Goal: Information Seeking & Learning: Learn about a topic

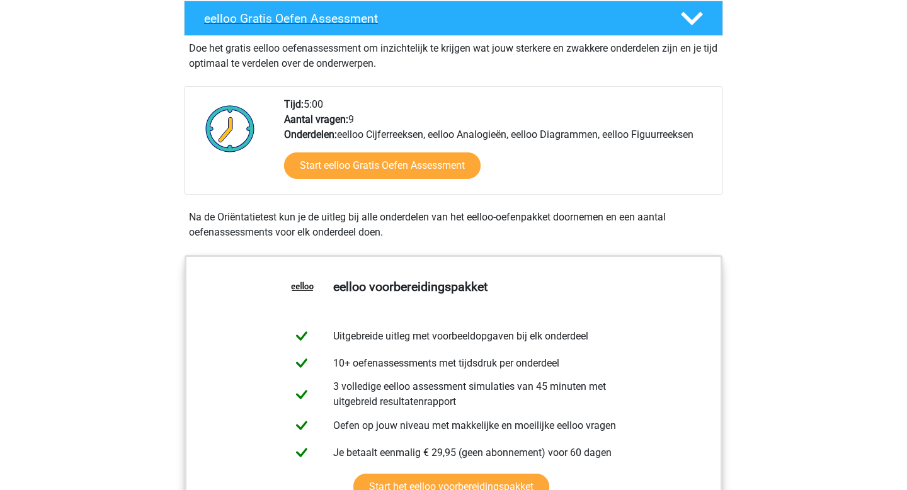
scroll to position [245, 0]
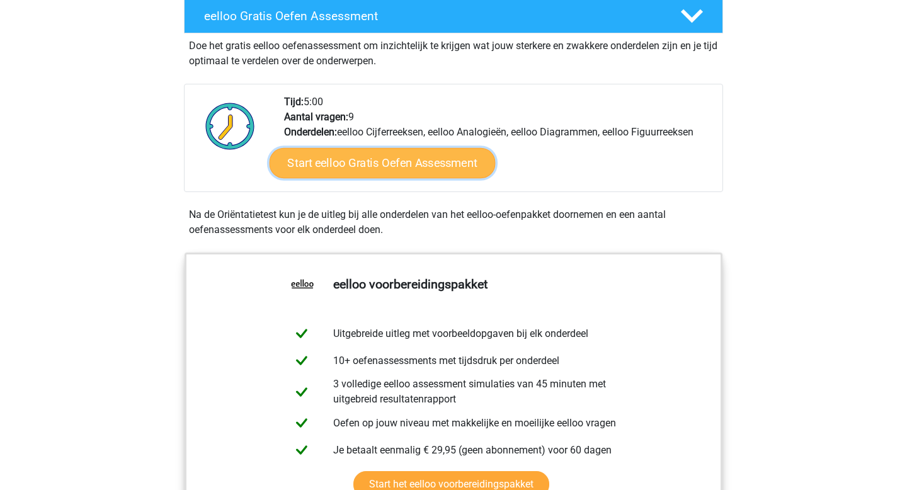
click at [448, 176] on link "Start eelloo Gratis Oefen Assessment" at bounding box center [383, 163] width 226 height 30
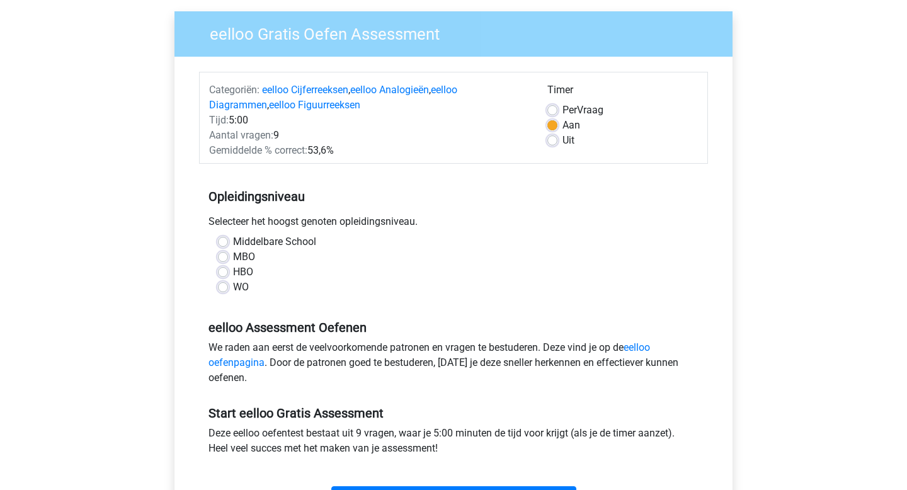
scroll to position [94, 0]
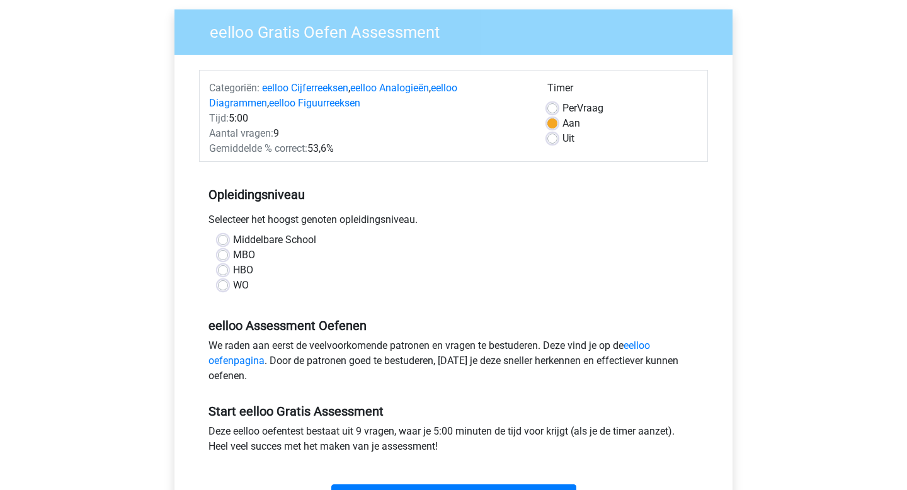
click at [239, 287] on label "WO" at bounding box center [241, 285] width 16 height 15
click at [228, 287] on input "WO" at bounding box center [223, 284] width 10 height 13
radio input "true"
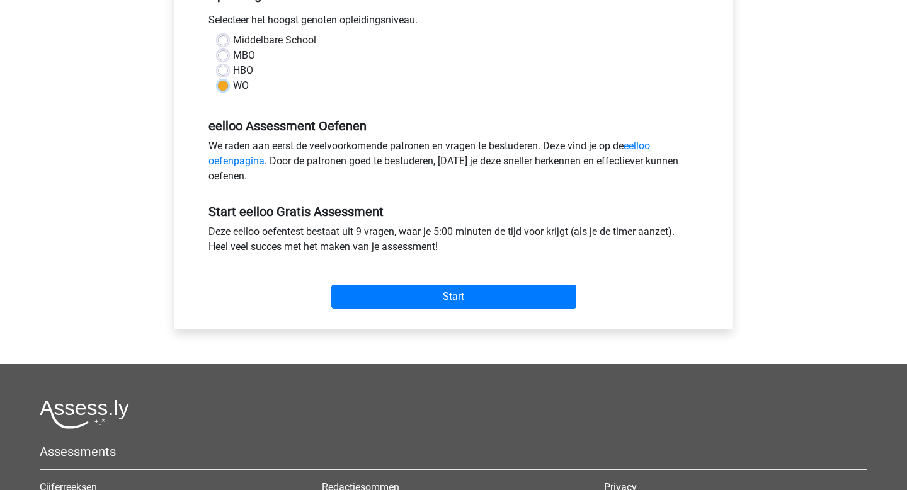
scroll to position [295, 0]
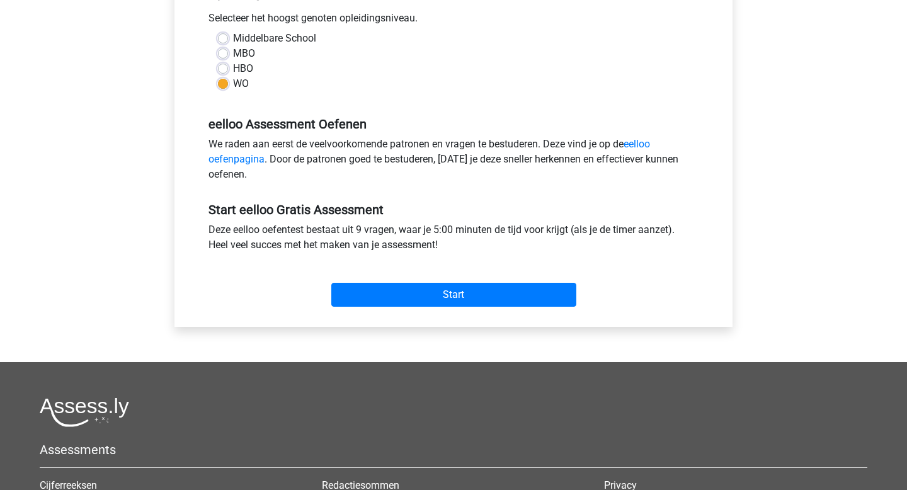
click at [477, 308] on div "Start" at bounding box center [453, 285] width 509 height 54
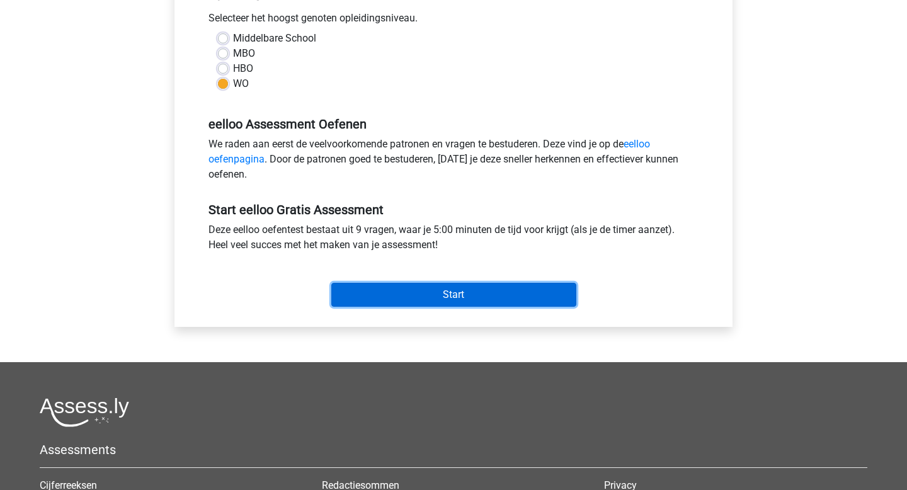
click at [482, 295] on input "Start" at bounding box center [453, 295] width 245 height 24
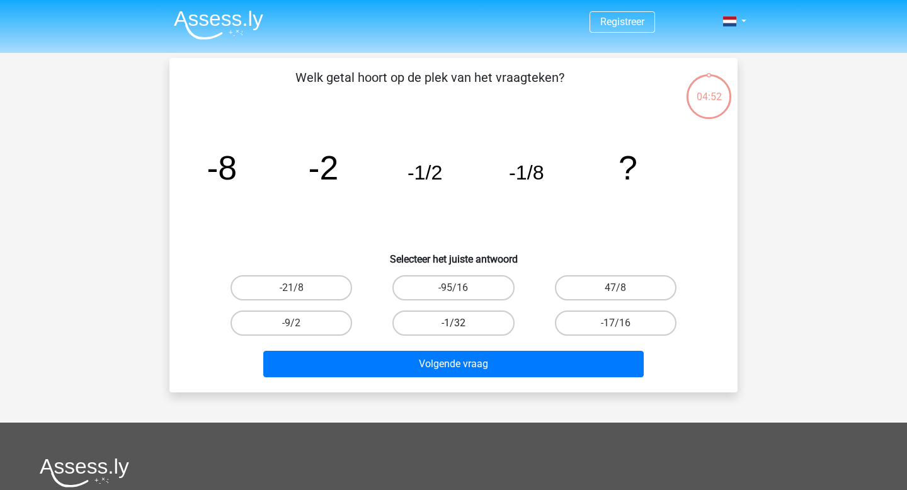
click at [438, 328] on label "-1/32" at bounding box center [453, 323] width 122 height 25
click at [454, 328] on input "-1/32" at bounding box center [458, 327] width 8 height 8
radio input "true"
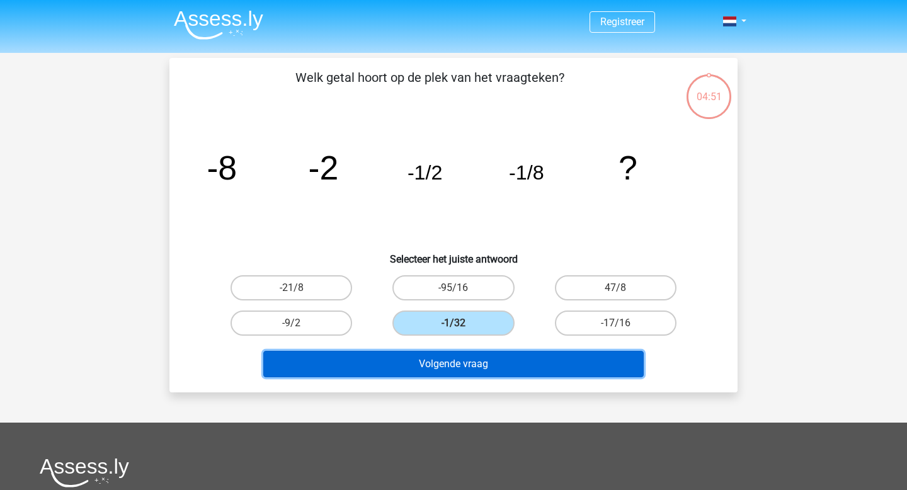
click at [440, 356] on button "Volgende vraag" at bounding box center [453, 364] width 381 height 26
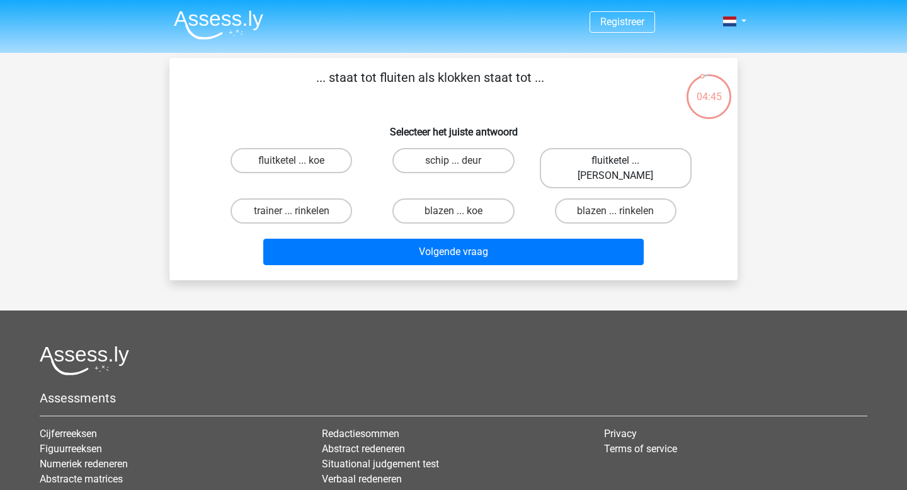
click at [597, 159] on label "fluitketel ... luiden" at bounding box center [616, 168] width 152 height 40
click at [615, 161] on input "fluitketel ... luiden" at bounding box center [619, 165] width 8 height 8
radio input "true"
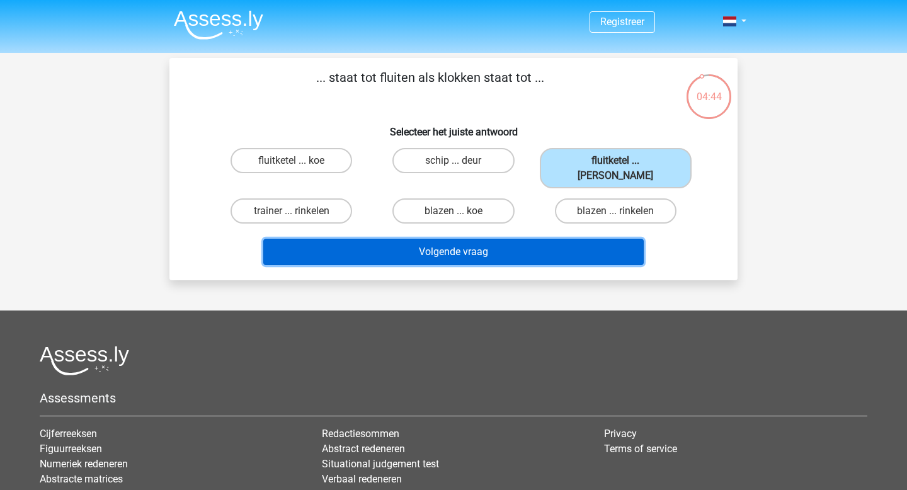
click at [489, 239] on button "Volgende vraag" at bounding box center [453, 252] width 381 height 26
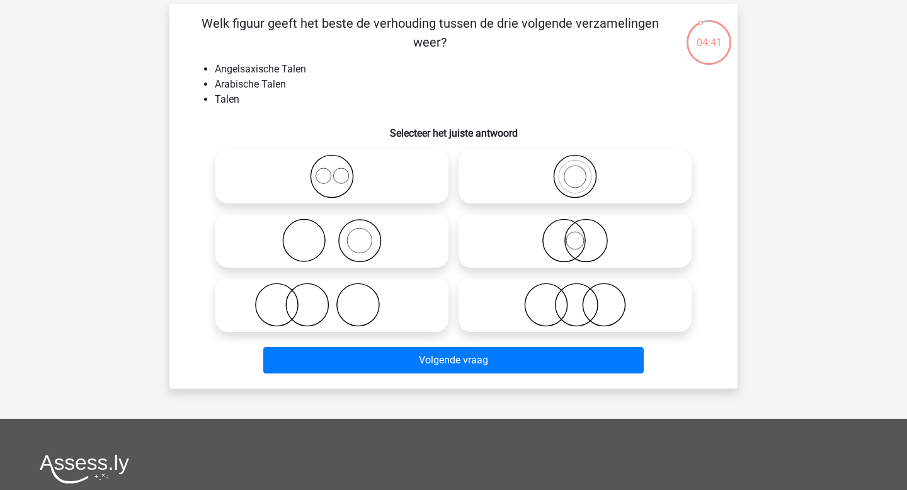
scroll to position [60, 0]
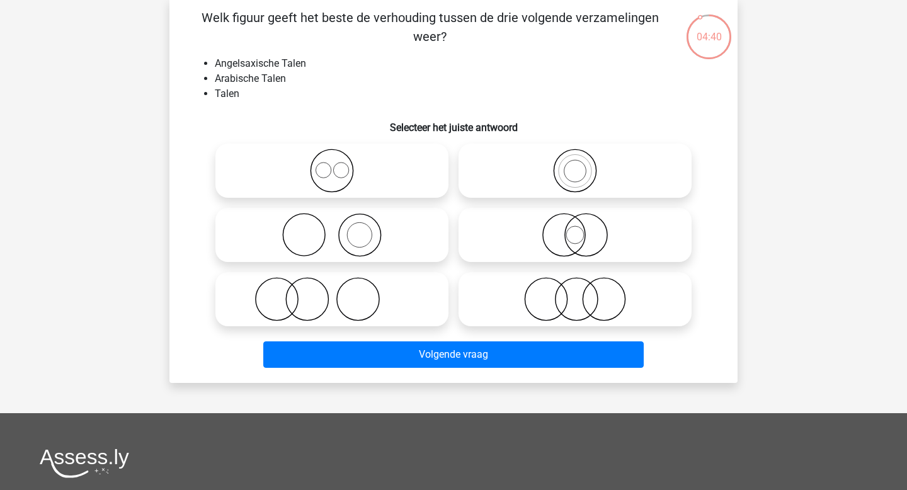
click at [328, 163] on icon at bounding box center [331, 171] width 223 height 44
click at [332, 163] on input "radio" at bounding box center [336, 160] width 8 height 8
radio input "true"
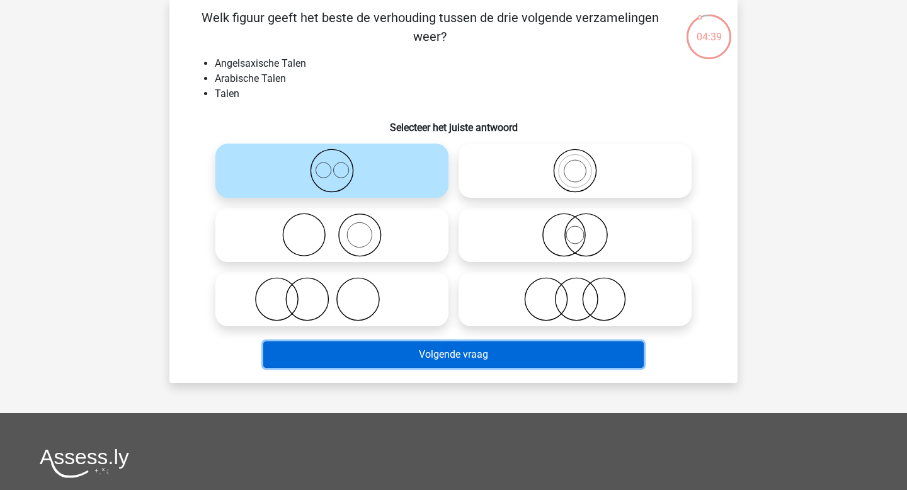
click at [462, 358] on button "Volgende vraag" at bounding box center [453, 354] width 381 height 26
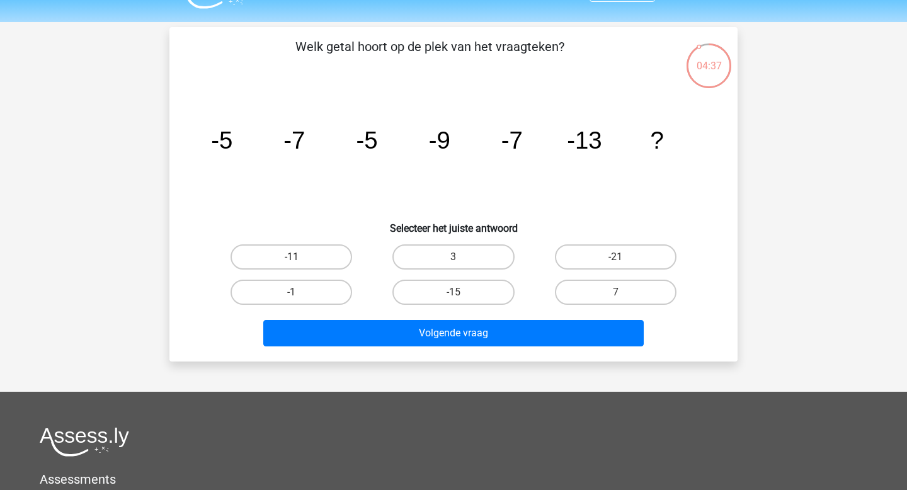
scroll to position [28, 0]
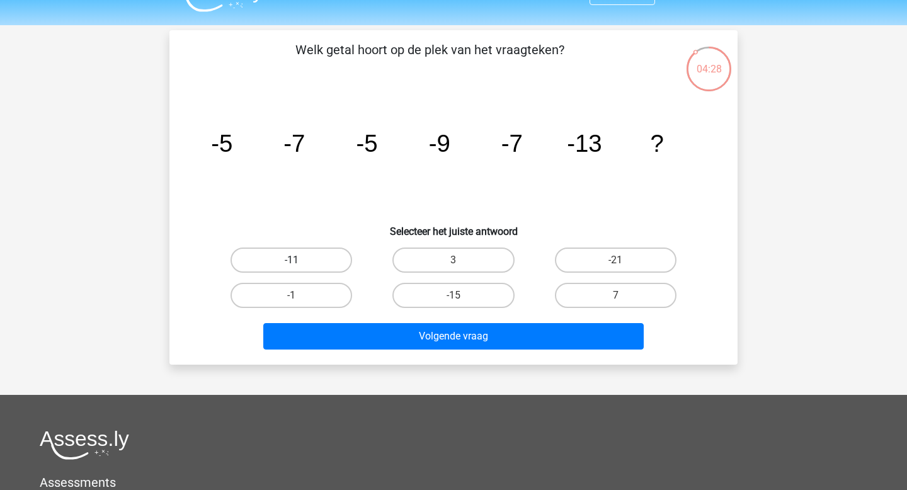
click at [275, 267] on label "-11" at bounding box center [292, 260] width 122 height 25
click at [292, 267] on input "-11" at bounding box center [296, 264] width 8 height 8
radio input "true"
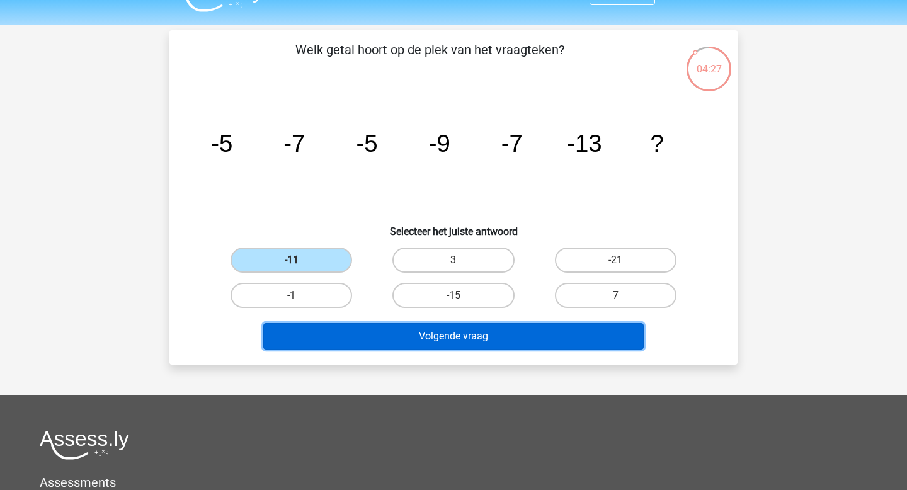
click at [460, 340] on button "Volgende vraag" at bounding box center [453, 336] width 381 height 26
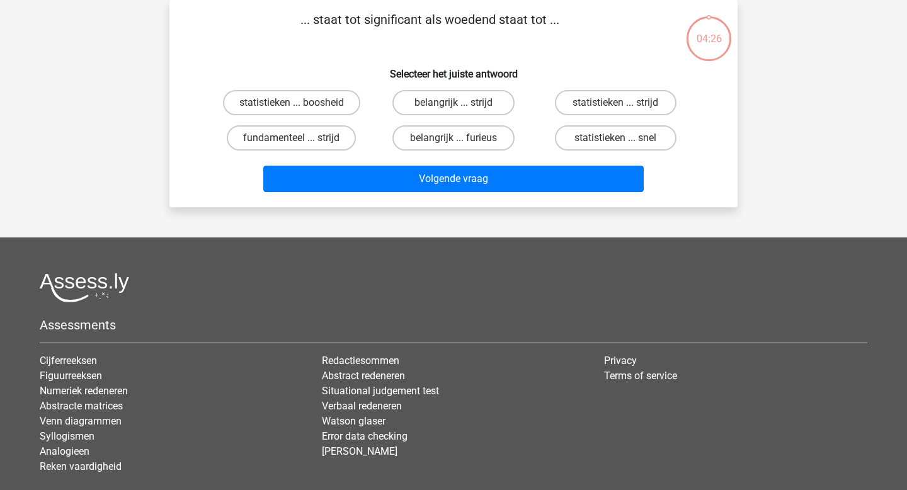
scroll to position [0, 0]
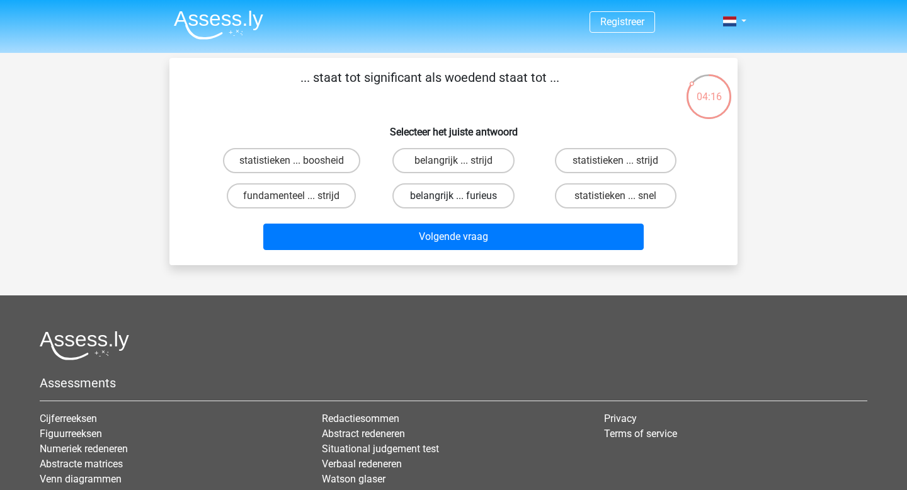
click at [443, 200] on label "belangrijk ... furieus" at bounding box center [453, 195] width 122 height 25
click at [454, 200] on input "belangrijk ... furieus" at bounding box center [458, 200] width 8 height 8
radio input "true"
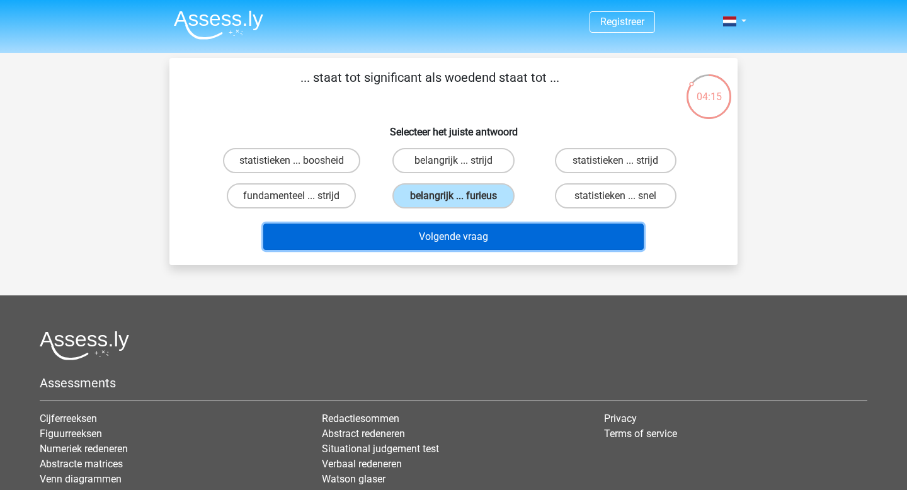
click at [459, 241] on button "Volgende vraag" at bounding box center [453, 237] width 381 height 26
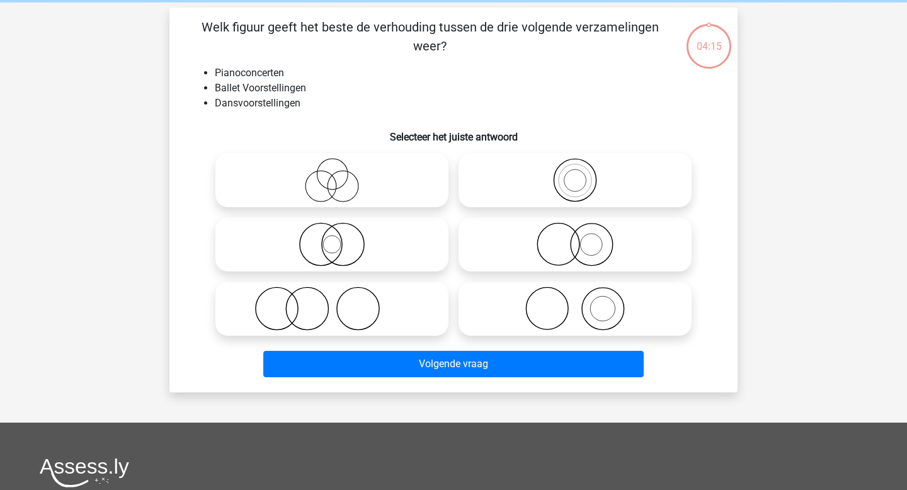
scroll to position [58, 0]
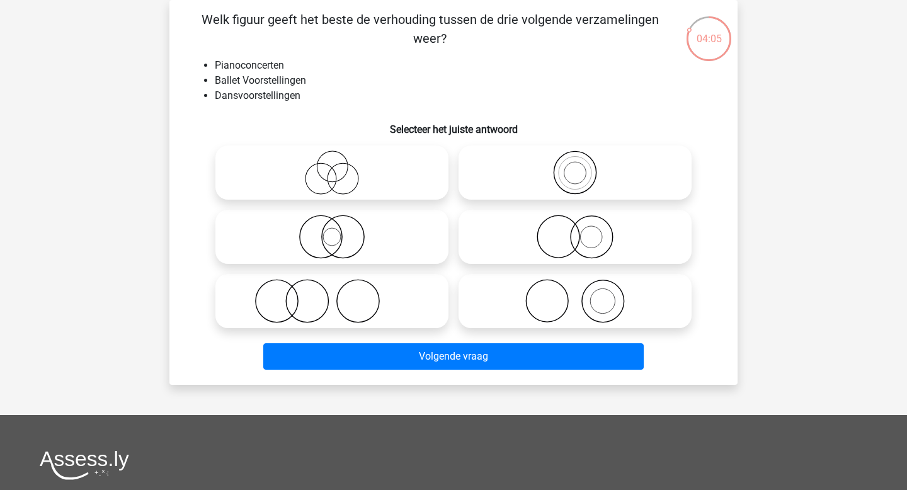
click at [555, 319] on icon at bounding box center [575, 301] width 223 height 44
click at [575, 295] on input "radio" at bounding box center [579, 291] width 8 height 8
radio input "true"
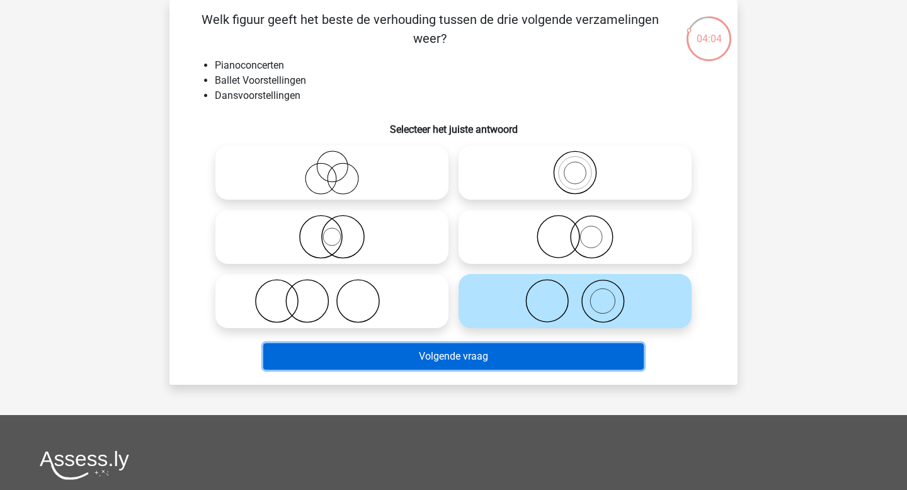
click at [504, 350] on button "Volgende vraag" at bounding box center [453, 356] width 381 height 26
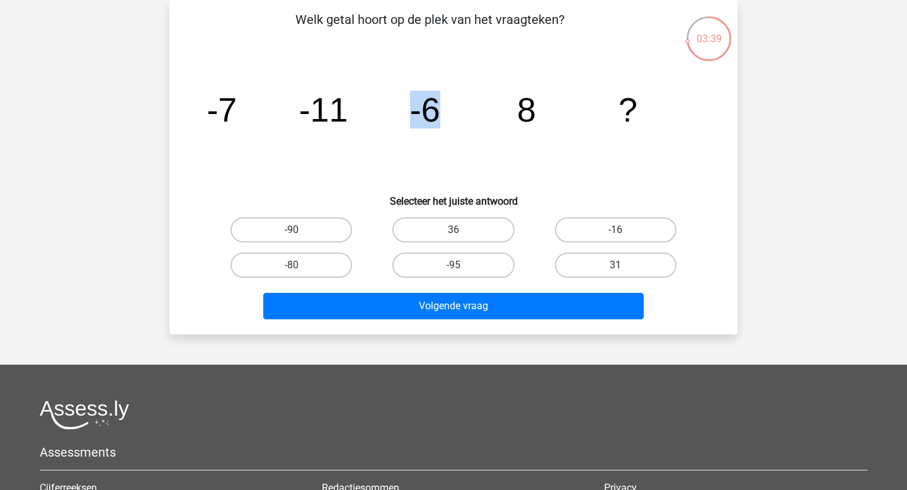
drag, startPoint x: 408, startPoint y: 107, endPoint x: 444, endPoint y: 107, distance: 36.5
click at [444, 107] on icon "image/svg+xml -7 -11 -6 8 ?" at bounding box center [454, 121] width 508 height 127
drag, startPoint x: 403, startPoint y: 107, endPoint x: 467, endPoint y: 110, distance: 63.7
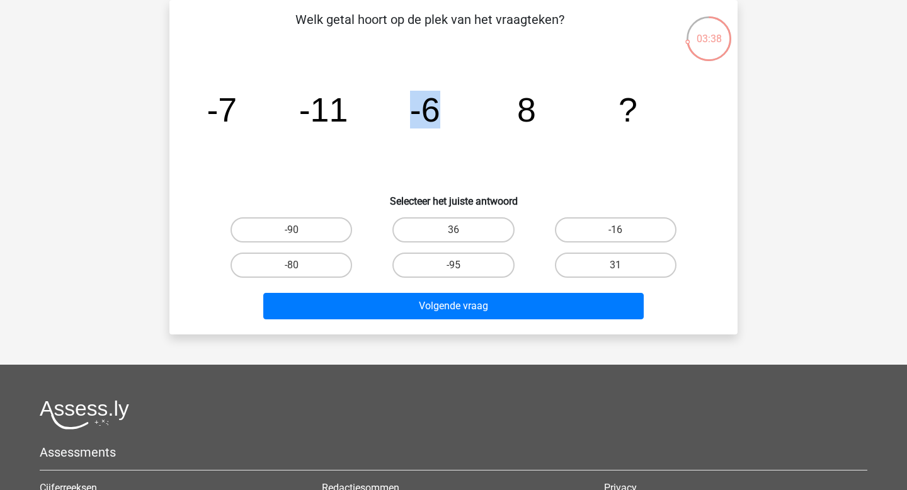
click at [467, 110] on icon "image/svg+xml -7 -11 -6 8 ?" at bounding box center [454, 121] width 508 height 127
click at [417, 110] on tspan "-6" at bounding box center [425, 110] width 30 height 38
drag, startPoint x: 391, startPoint y: 105, endPoint x: 564, endPoint y: 118, distance: 173.1
click at [564, 118] on icon "image/svg+xml -7 -11 -6 8 ?" at bounding box center [454, 121] width 508 height 127
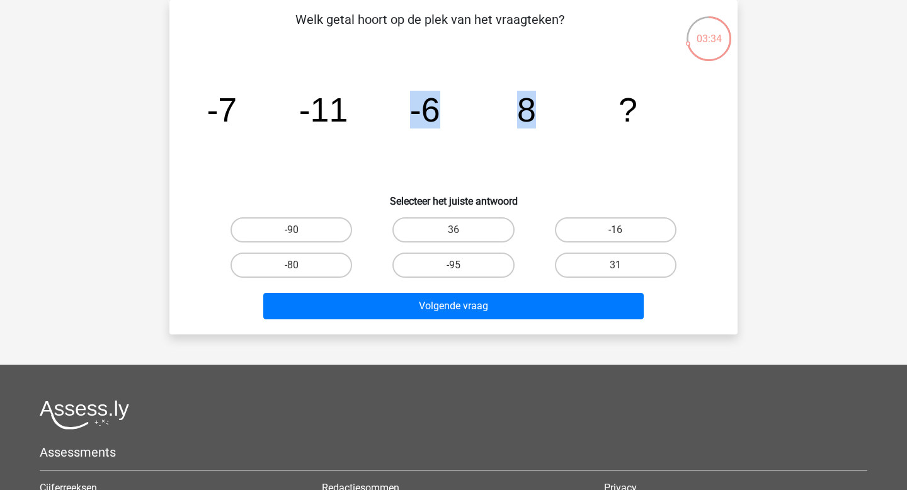
click at [564, 118] on icon "image/svg+xml -7 -11 -6 8 ?" at bounding box center [454, 121] width 508 height 127
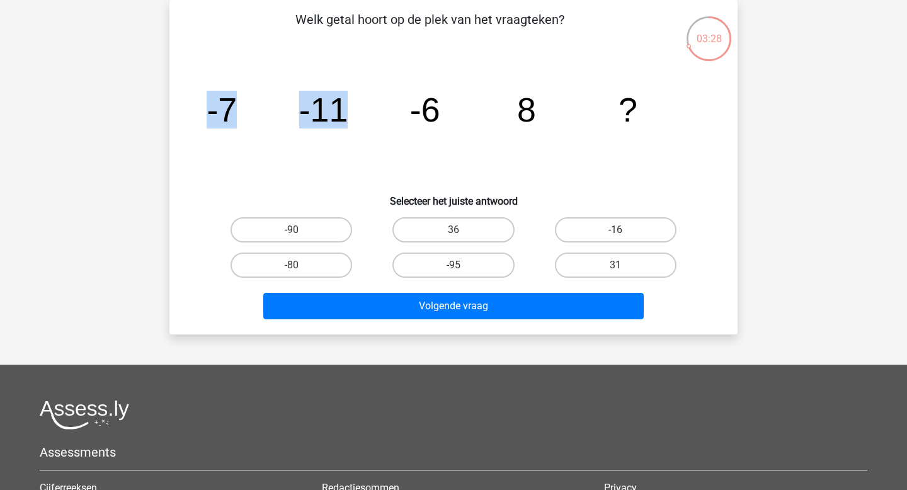
drag, startPoint x: 200, startPoint y: 110, endPoint x: 351, endPoint y: 112, distance: 151.8
click at [351, 112] on icon "image/svg+xml -7 -11 -6 8 ?" at bounding box center [454, 121] width 508 height 127
click at [275, 99] on icon "image/svg+xml -7 -11 -6 8 ?" at bounding box center [454, 121] width 508 height 127
drag, startPoint x: 297, startPoint y: 106, endPoint x: 470, endPoint y: 108, distance: 172.6
click at [470, 108] on icon "image/svg+xml -7 -11 -6 8 ?" at bounding box center [454, 121] width 508 height 127
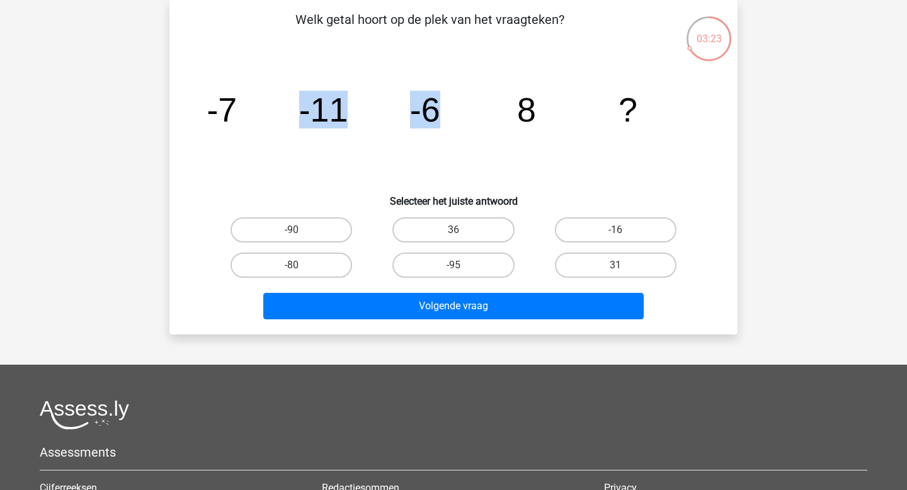
click at [244, 62] on icon "image/svg+xml -7 -11 -6 8 ?" at bounding box center [454, 121] width 508 height 127
drag, startPoint x: 350, startPoint y: 110, endPoint x: 186, endPoint y: 96, distance: 163.7
click at [186, 96] on div "Welk getal hoort op de plek van het vraagteken? image/svg+xml -7 -11 -6 8 ? Sel…" at bounding box center [453, 167] width 558 height 314
click at [309, 120] on tspan "-11" at bounding box center [323, 110] width 49 height 38
click at [464, 231] on label "36" at bounding box center [453, 229] width 122 height 25
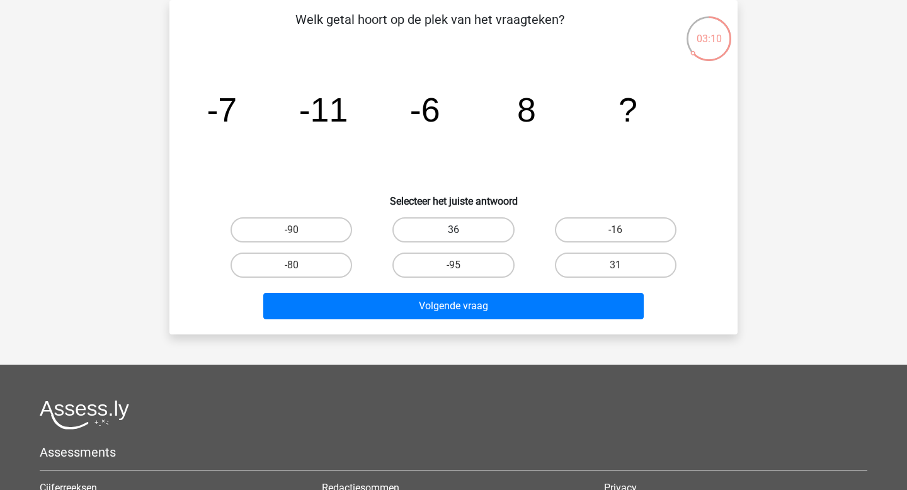
click at [462, 231] on input "36" at bounding box center [458, 234] width 8 height 8
radio input "true"
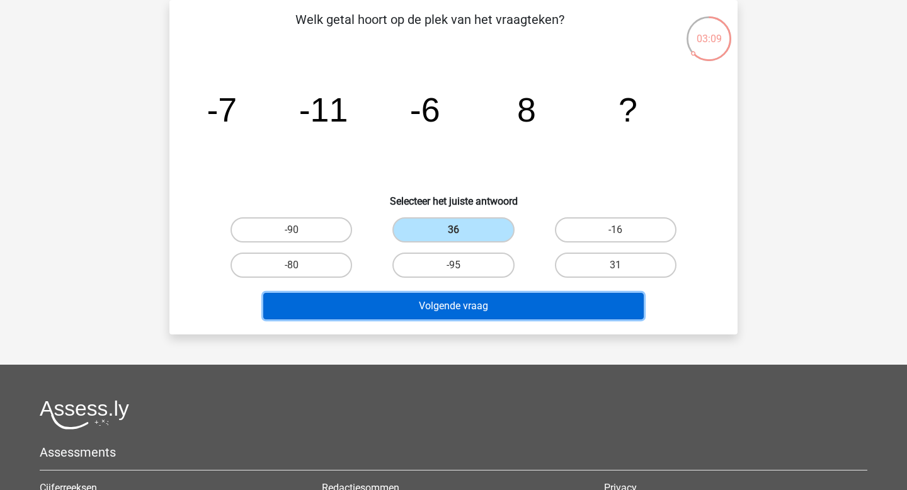
click at [462, 304] on button "Volgende vraag" at bounding box center [453, 306] width 381 height 26
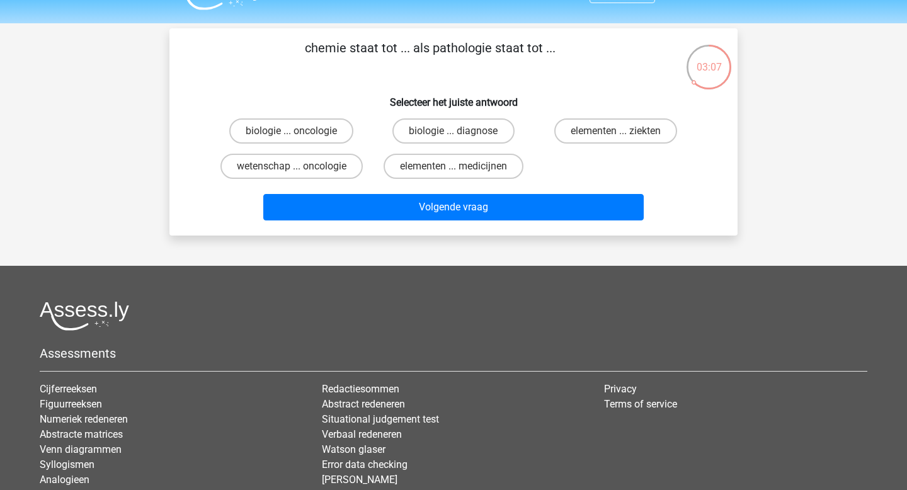
scroll to position [24, 0]
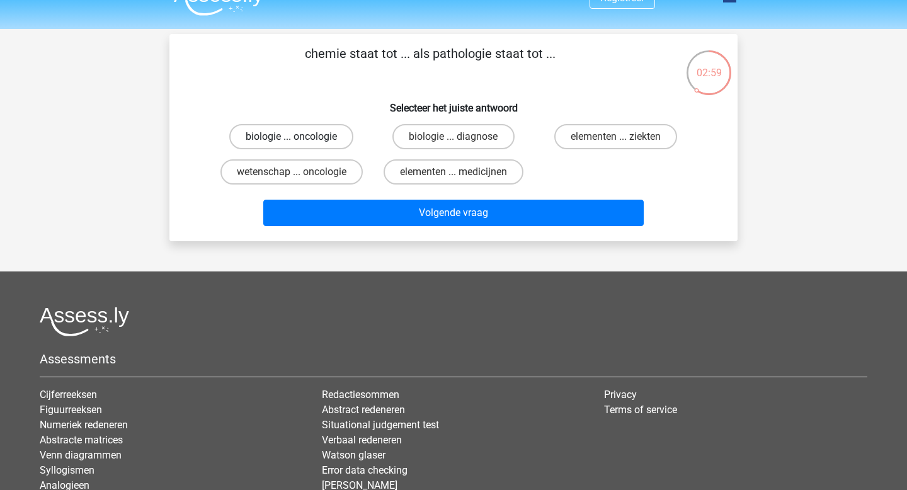
click at [314, 135] on label "biologie ... oncologie" at bounding box center [291, 136] width 124 height 25
click at [300, 137] on input "biologie ... oncologie" at bounding box center [296, 141] width 8 height 8
radio input "true"
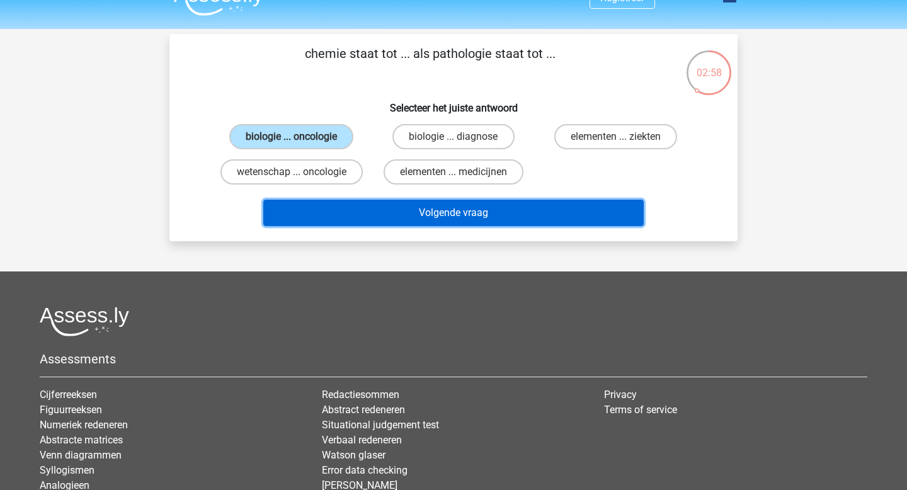
click at [390, 213] on button "Volgende vraag" at bounding box center [453, 213] width 381 height 26
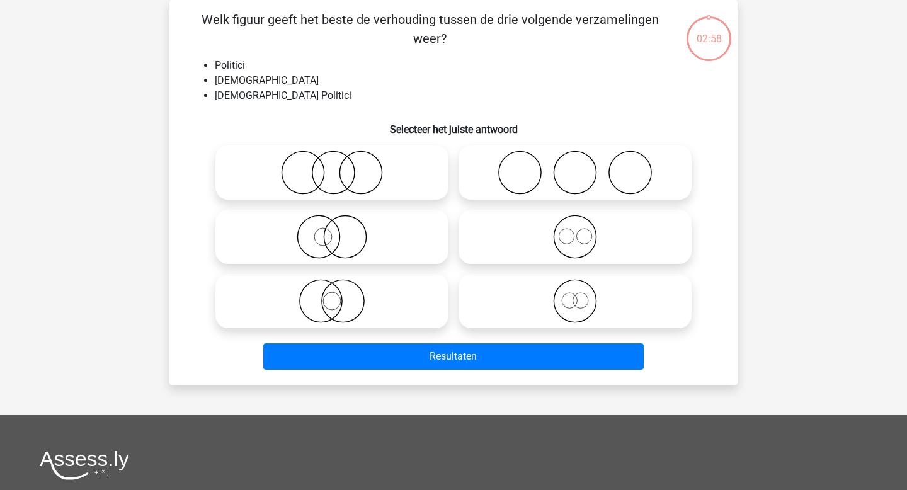
scroll to position [37, 0]
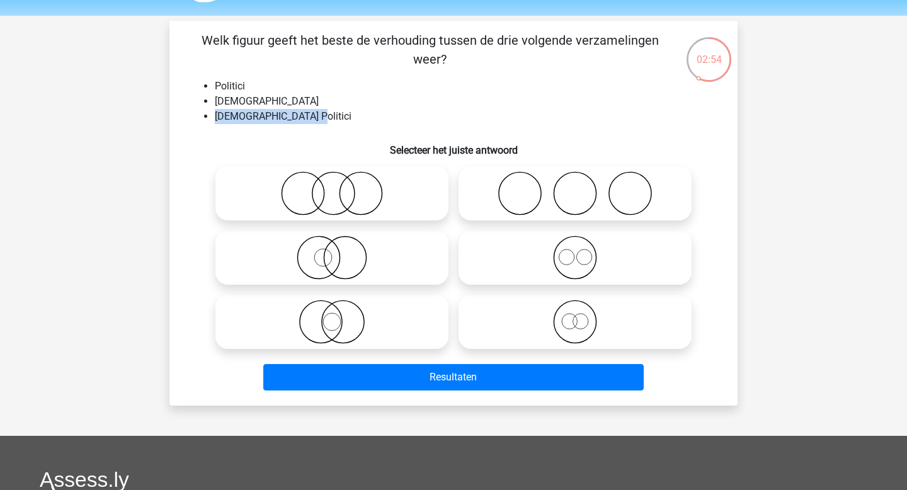
drag, startPoint x: 328, startPoint y: 116, endPoint x: 158, endPoint y: 113, distance: 170.1
click at [158, 113] on div "02:54 Vraag 9 van de 9 Categorie: eelloo gratis assessment Welk figuur geeft he…" at bounding box center [453, 213] width 598 height 385
click at [256, 69] on div "Welk figuur geeft het beste de verhouding tussen de drie volgende verzamelingen…" at bounding box center [453, 213] width 558 height 365
click at [328, 255] on icon at bounding box center [331, 258] width 223 height 44
click at [332, 251] on input "radio" at bounding box center [336, 247] width 8 height 8
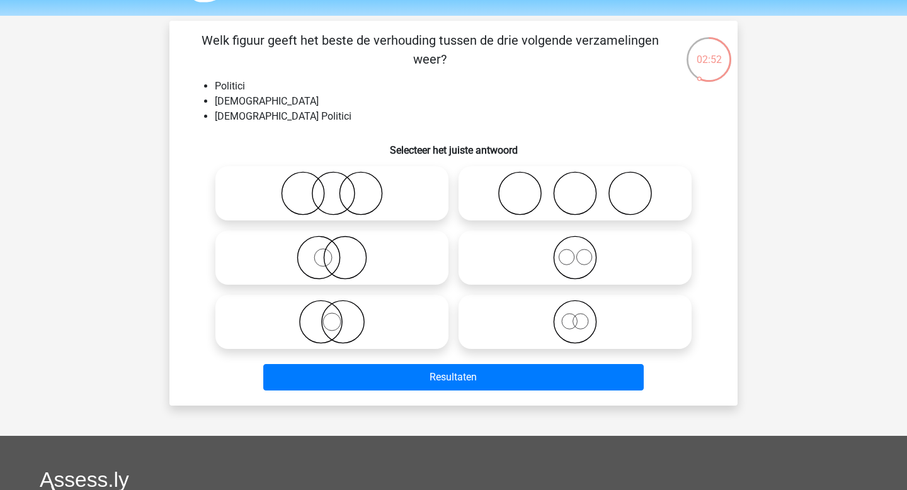
radio input "true"
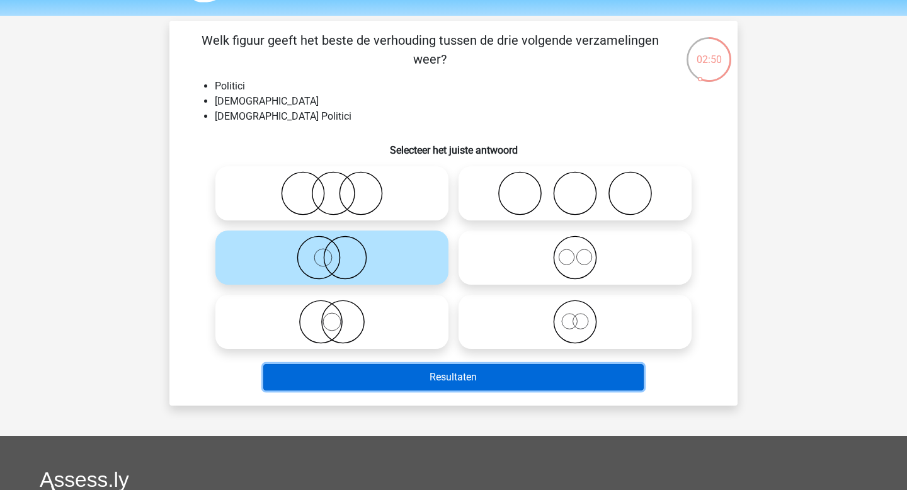
click at [428, 380] on button "Resultaten" at bounding box center [453, 377] width 381 height 26
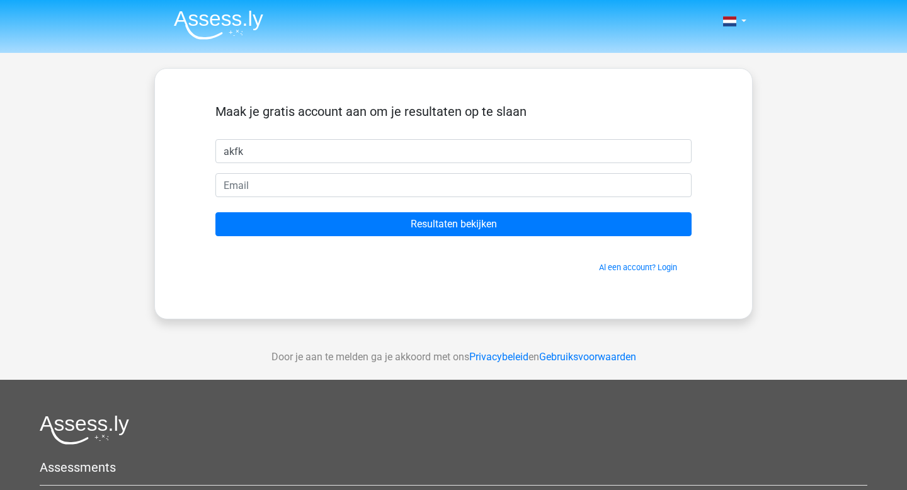
type input "akfk"
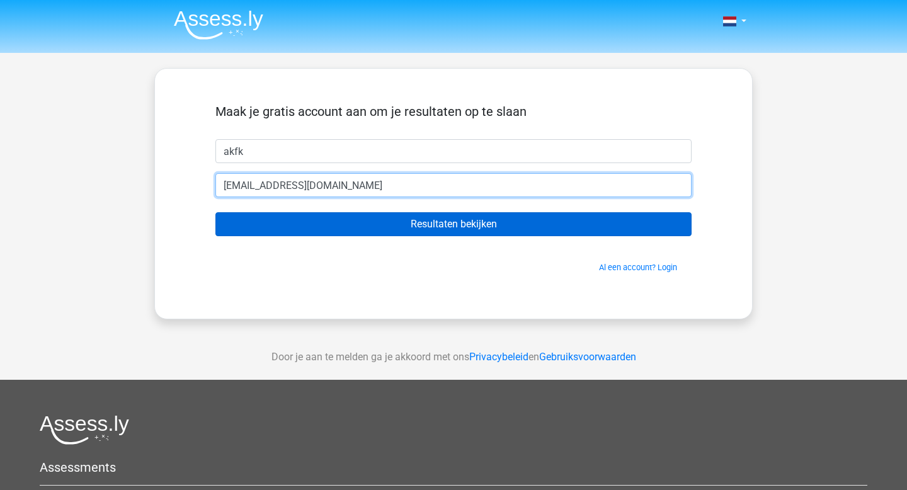
type input "kdk@ksfn.nl"
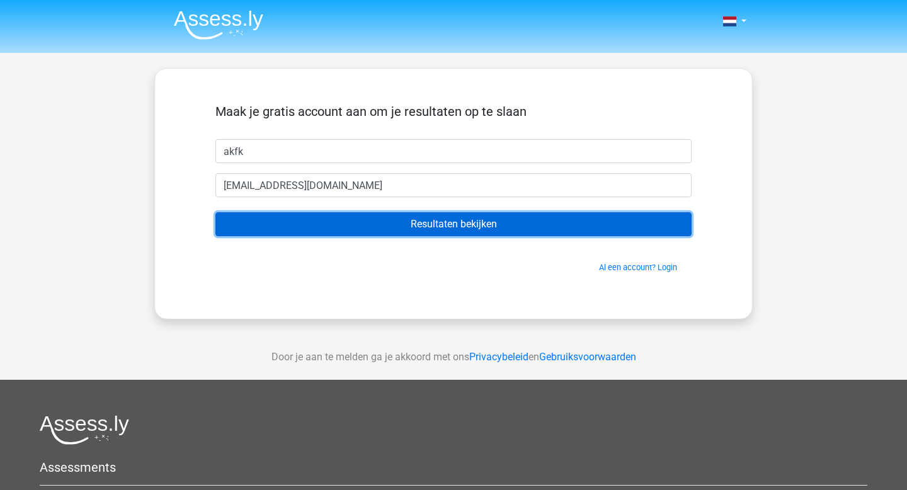
click at [449, 222] on input "Resultaten bekijken" at bounding box center [453, 224] width 476 height 24
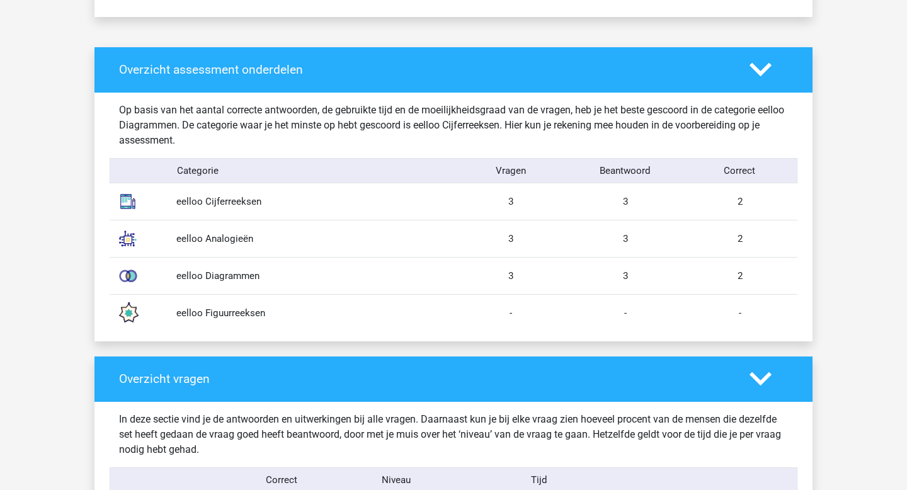
scroll to position [948, 0]
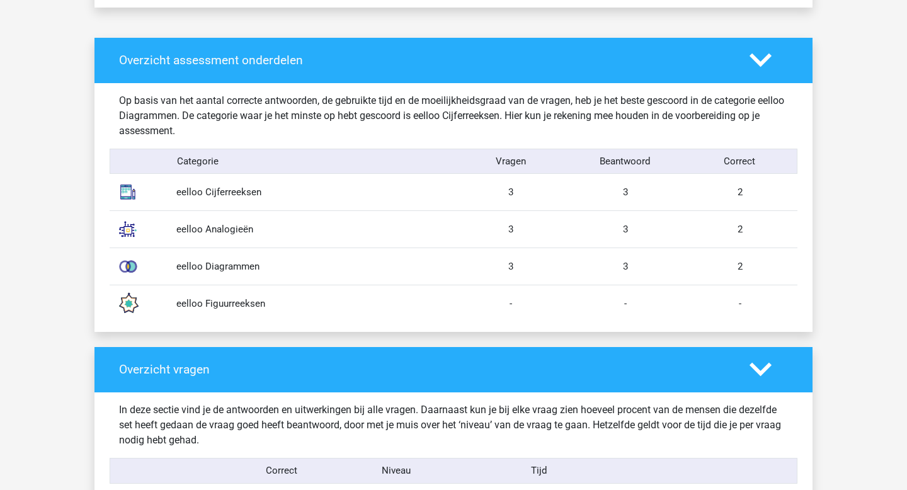
drag, startPoint x: 503, startPoint y: 192, endPoint x: 790, endPoint y: 198, distance: 287.3
click at [790, 198] on div "eelloo Cijferreeksen 3 3 2" at bounding box center [454, 192] width 688 height 37
click at [728, 247] on div "eelloo Analogieën 3 3 2" at bounding box center [454, 228] width 688 height 37
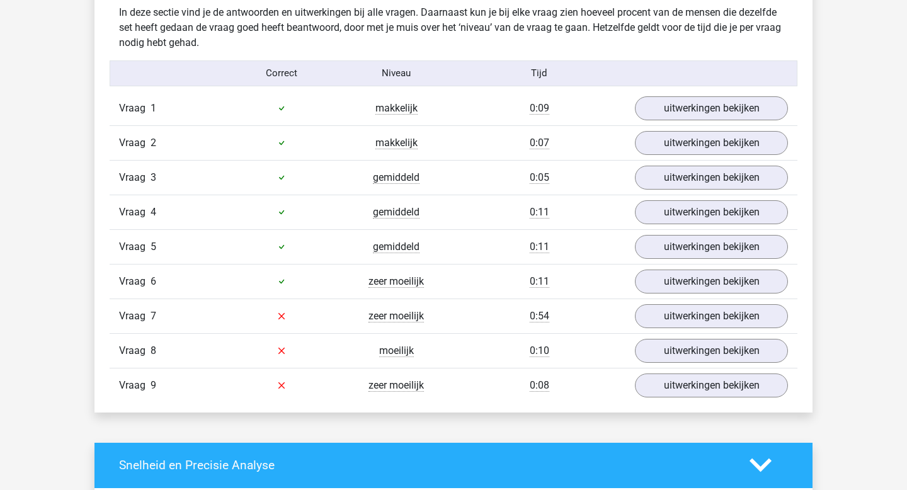
scroll to position [1377, 0]
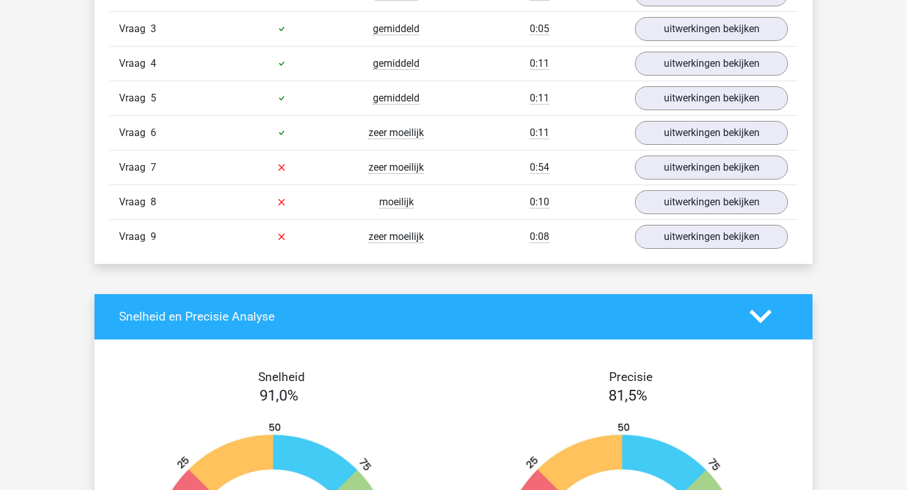
scroll to position [1495, 0]
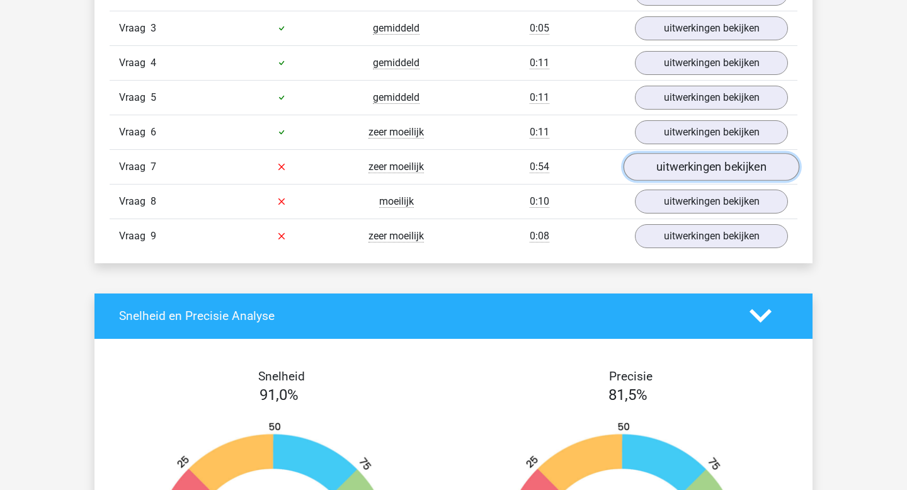
click at [685, 162] on link "uitwerkingen bekijken" at bounding box center [712, 167] width 176 height 28
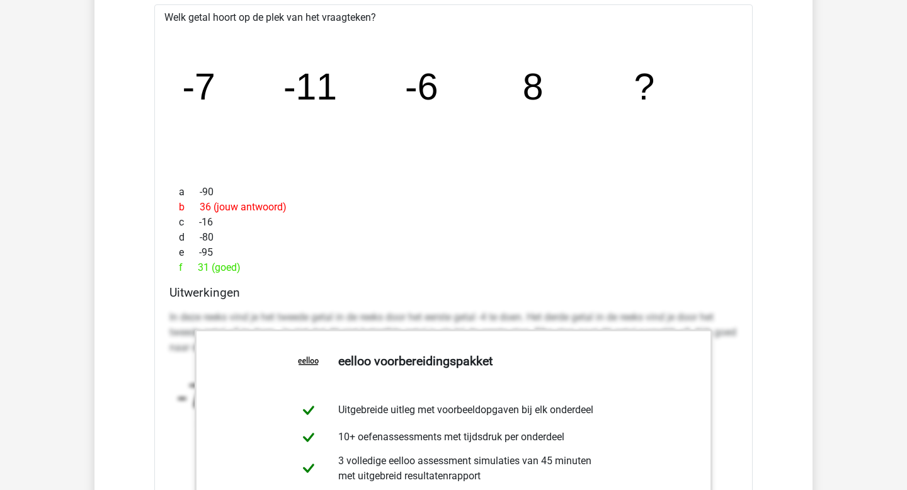
scroll to position [1691, 0]
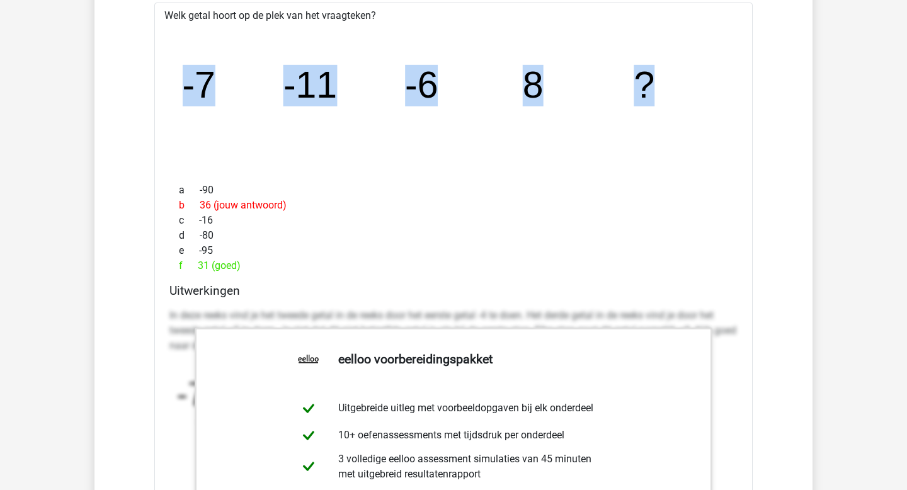
drag, startPoint x: 184, startPoint y: 88, endPoint x: 714, endPoint y: 79, distance: 529.8
click at [714, 79] on icon "image/svg+xml -7 -11 -6 8 ?" at bounding box center [453, 98] width 558 height 140
copy g "-7 -11 -6 8 ?"
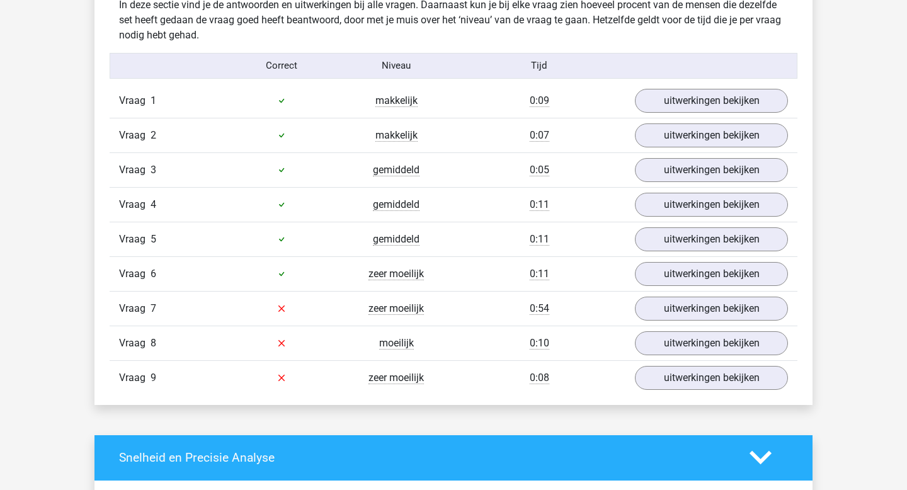
scroll to position [1366, 0]
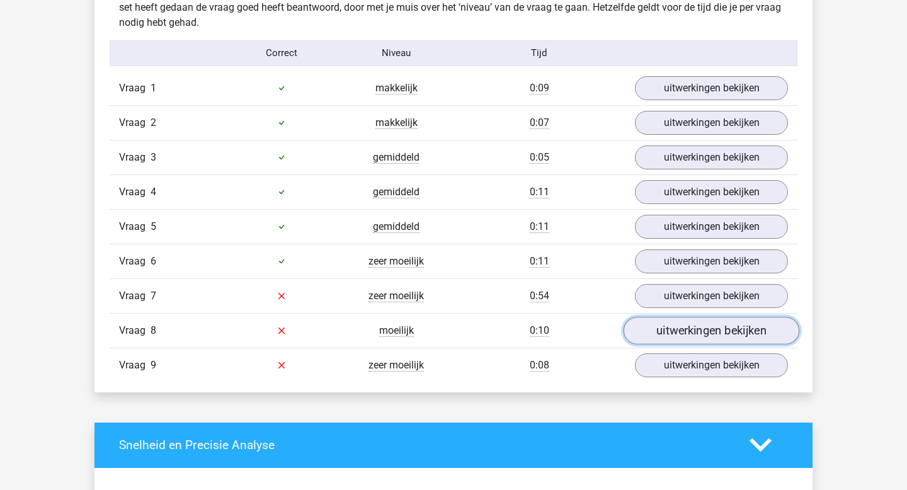
click at [741, 341] on link "uitwerkingen bekijken" at bounding box center [712, 331] width 176 height 28
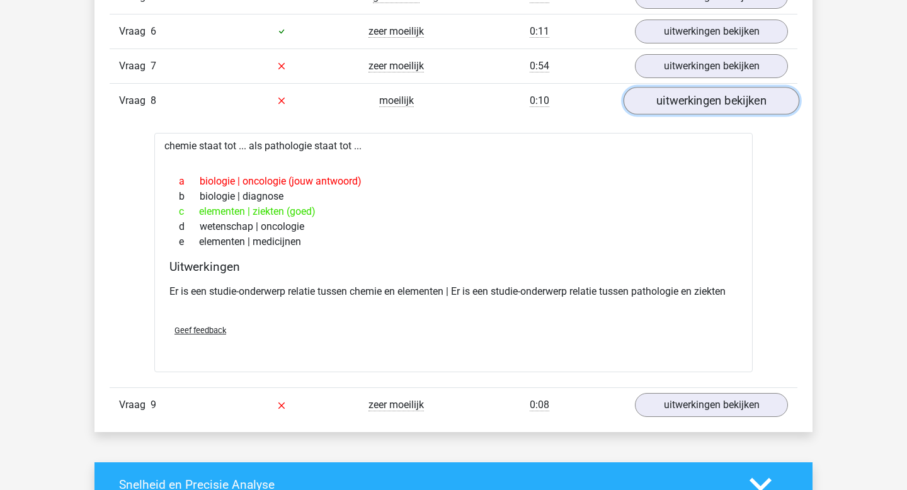
scroll to position [1590, 0]
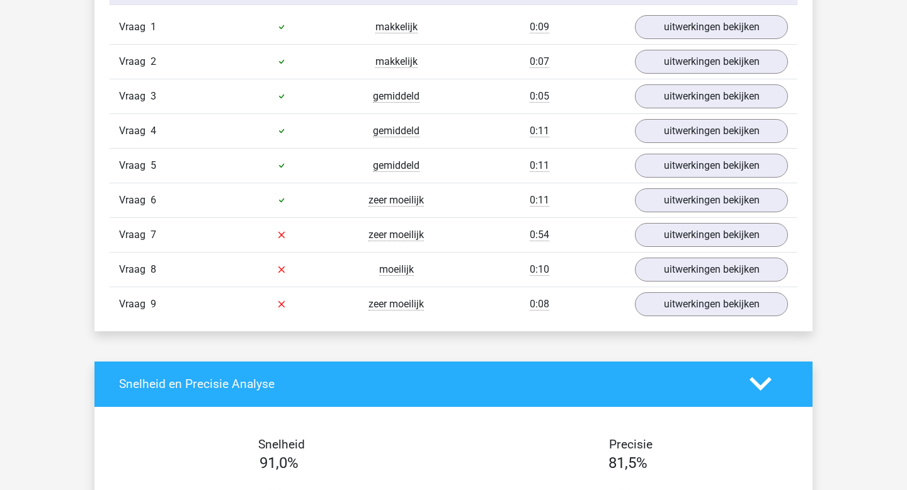
scroll to position [1457, 0]
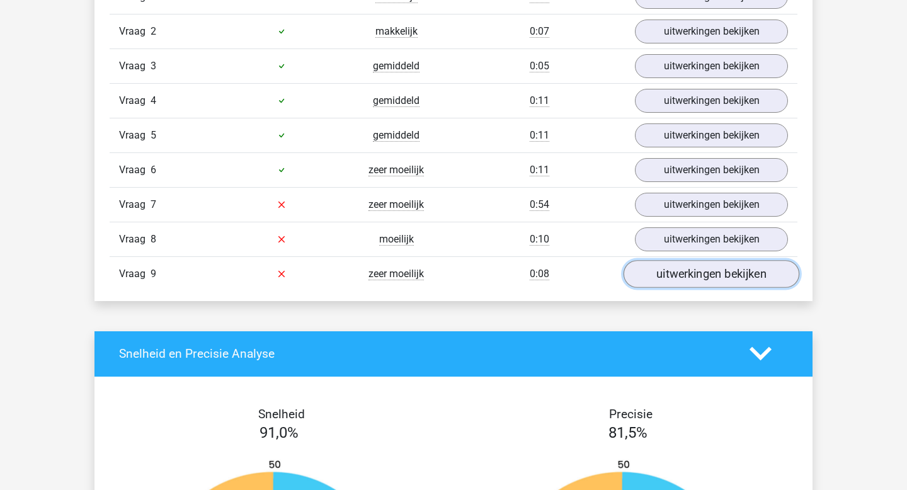
click at [718, 268] on link "uitwerkingen bekijken" at bounding box center [712, 274] width 176 height 28
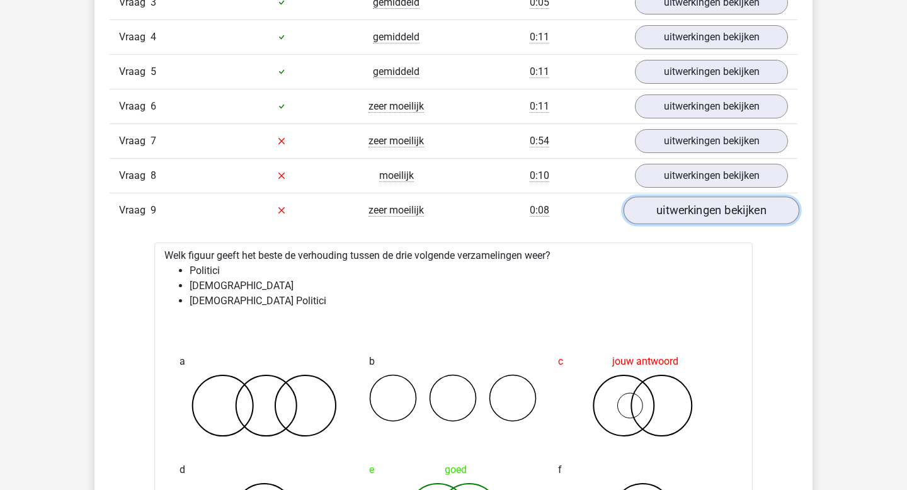
scroll to position [1514, 0]
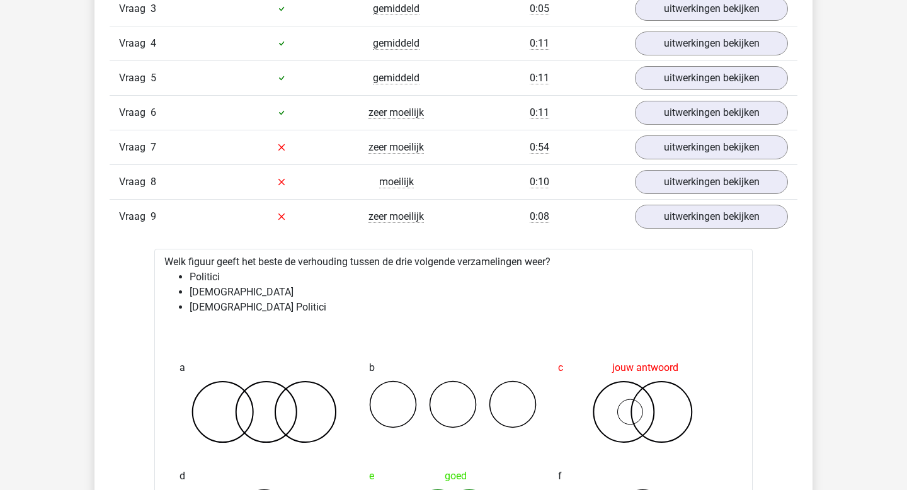
click at [219, 280] on li "Politici" at bounding box center [466, 277] width 553 height 15
click at [222, 288] on li "[DEMOGRAPHIC_DATA]" at bounding box center [466, 292] width 553 height 15
click at [311, 287] on li "[DEMOGRAPHIC_DATA]" at bounding box center [466, 292] width 553 height 15
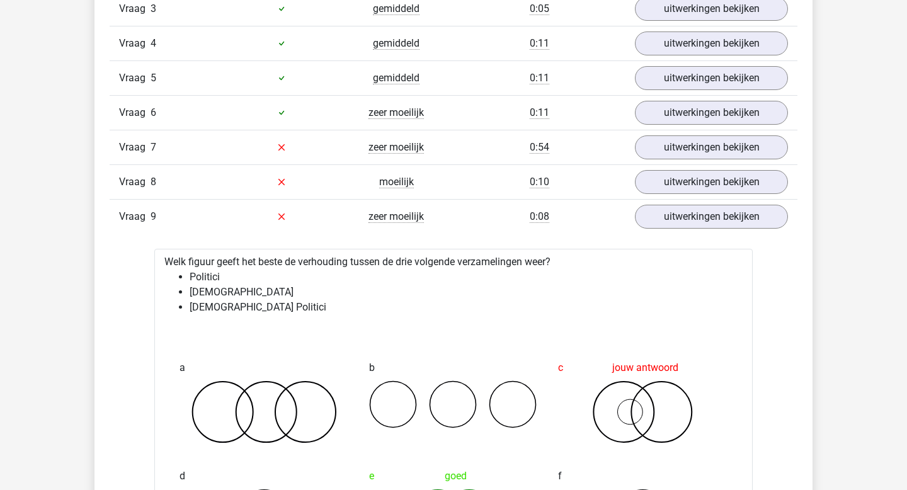
click at [209, 287] on li "[DEMOGRAPHIC_DATA]" at bounding box center [466, 292] width 553 height 15
click at [291, 297] on li "[DEMOGRAPHIC_DATA]" at bounding box center [466, 292] width 553 height 15
drag, startPoint x: 283, startPoint y: 307, endPoint x: 178, endPoint y: 306, distance: 105.2
click at [178, 306] on ul "Politici [DEMOGRAPHIC_DATA] [DEMOGRAPHIC_DATA] Politici" at bounding box center [453, 292] width 578 height 45
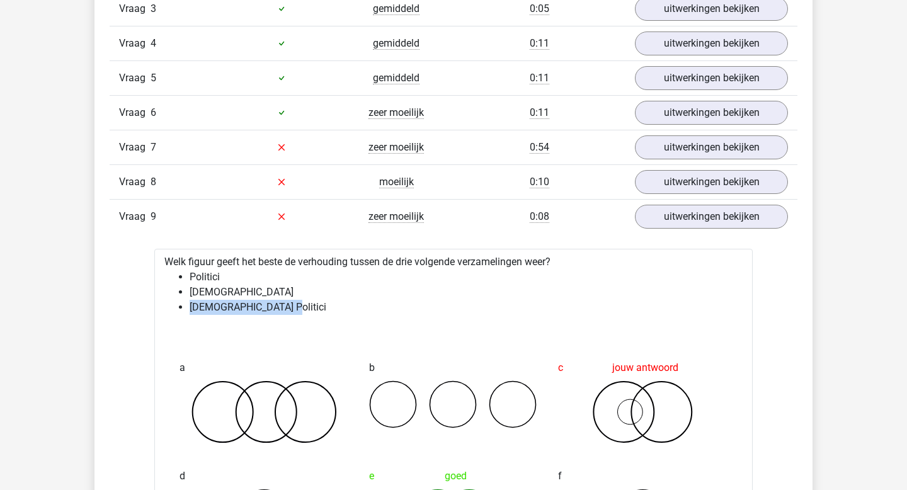
click at [205, 286] on li "[DEMOGRAPHIC_DATA]" at bounding box center [466, 292] width 553 height 15
click at [202, 275] on li "Politici" at bounding box center [466, 277] width 553 height 15
click at [225, 291] on li "[DEMOGRAPHIC_DATA]" at bounding box center [466, 292] width 553 height 15
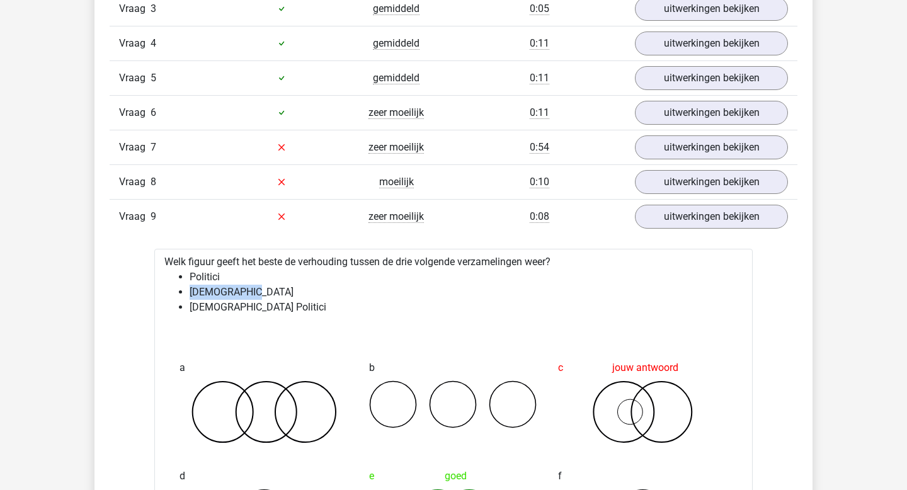
click at [230, 313] on li "[DEMOGRAPHIC_DATA] Politici" at bounding box center [466, 307] width 553 height 15
click at [317, 310] on li "[DEMOGRAPHIC_DATA] Politici" at bounding box center [466, 307] width 553 height 15
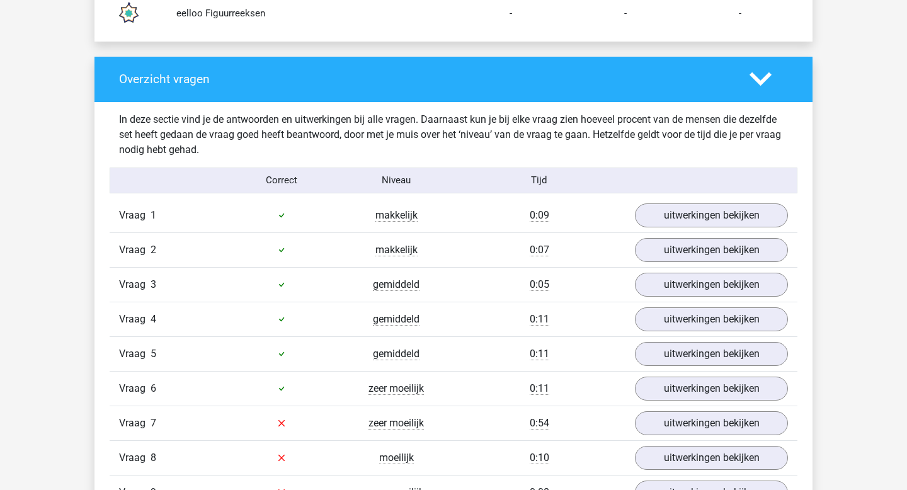
scroll to position [1124, 0]
